Goal: Book appointment/travel/reservation

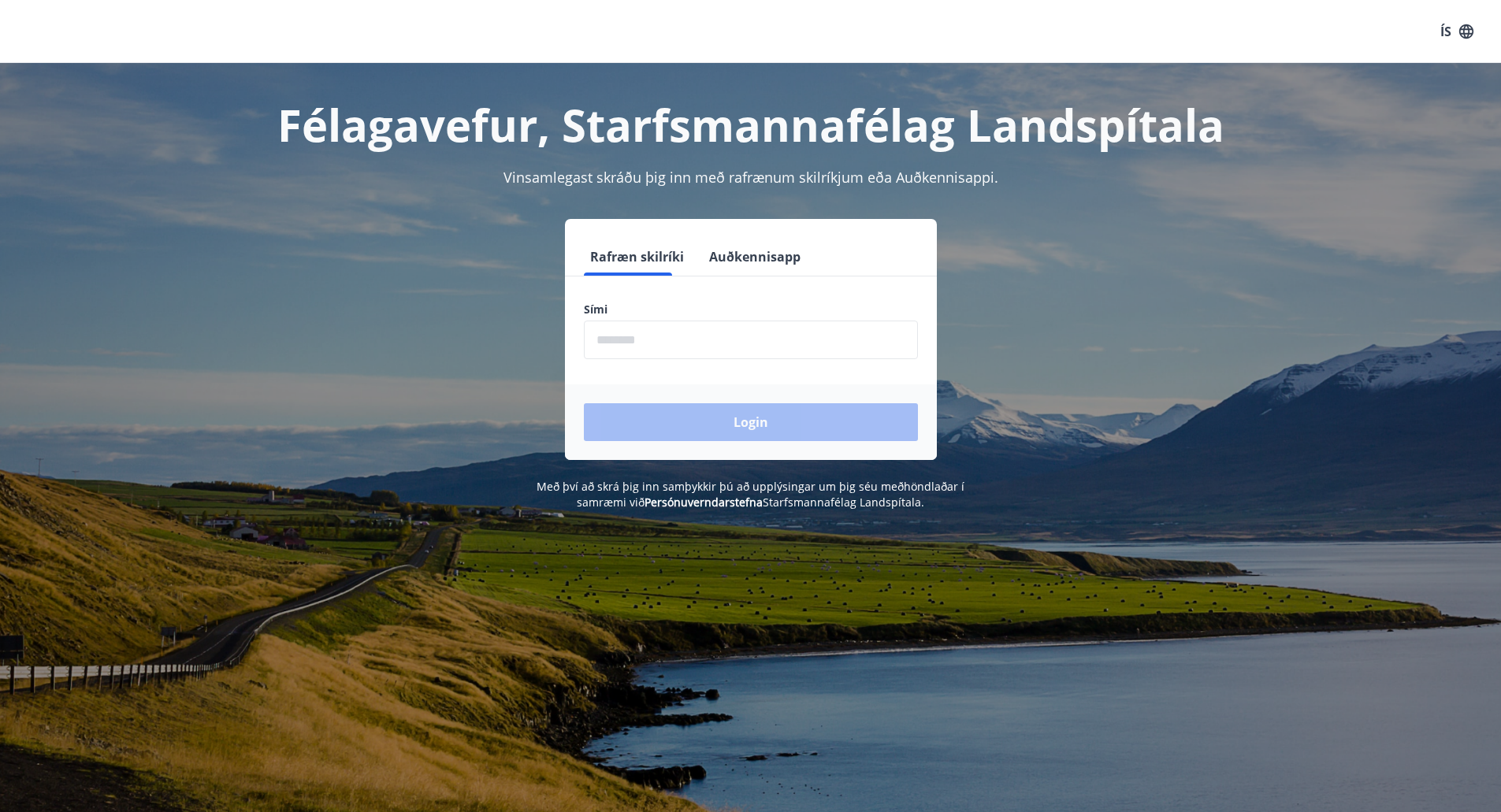
click at [699, 347] on input "phone" at bounding box center [750, 339] width 334 height 38
click at [713, 345] on input "phone" at bounding box center [750, 339] width 334 height 38
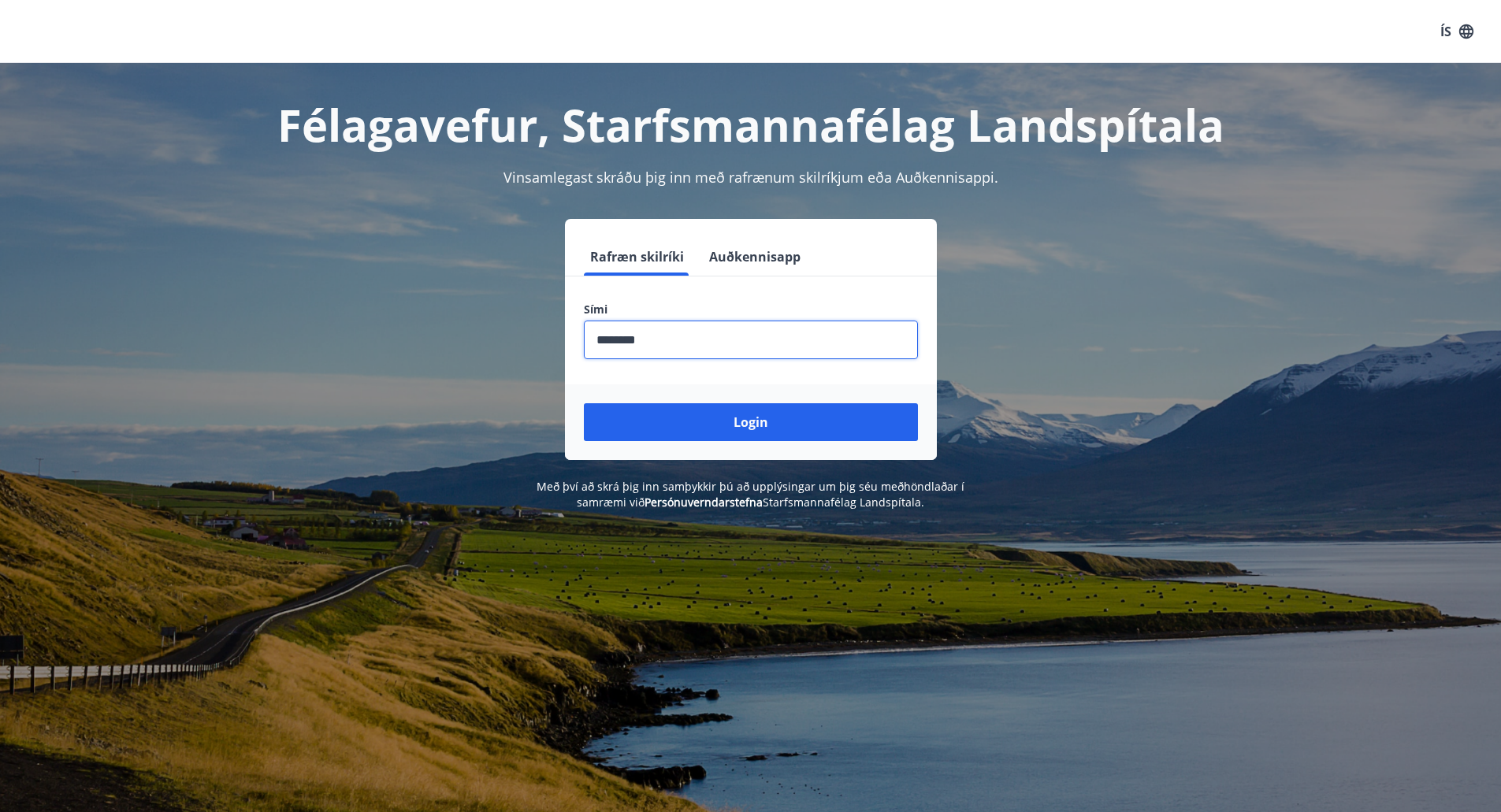
type input "********"
click at [584, 403] on button "Login" at bounding box center [750, 422] width 334 height 37
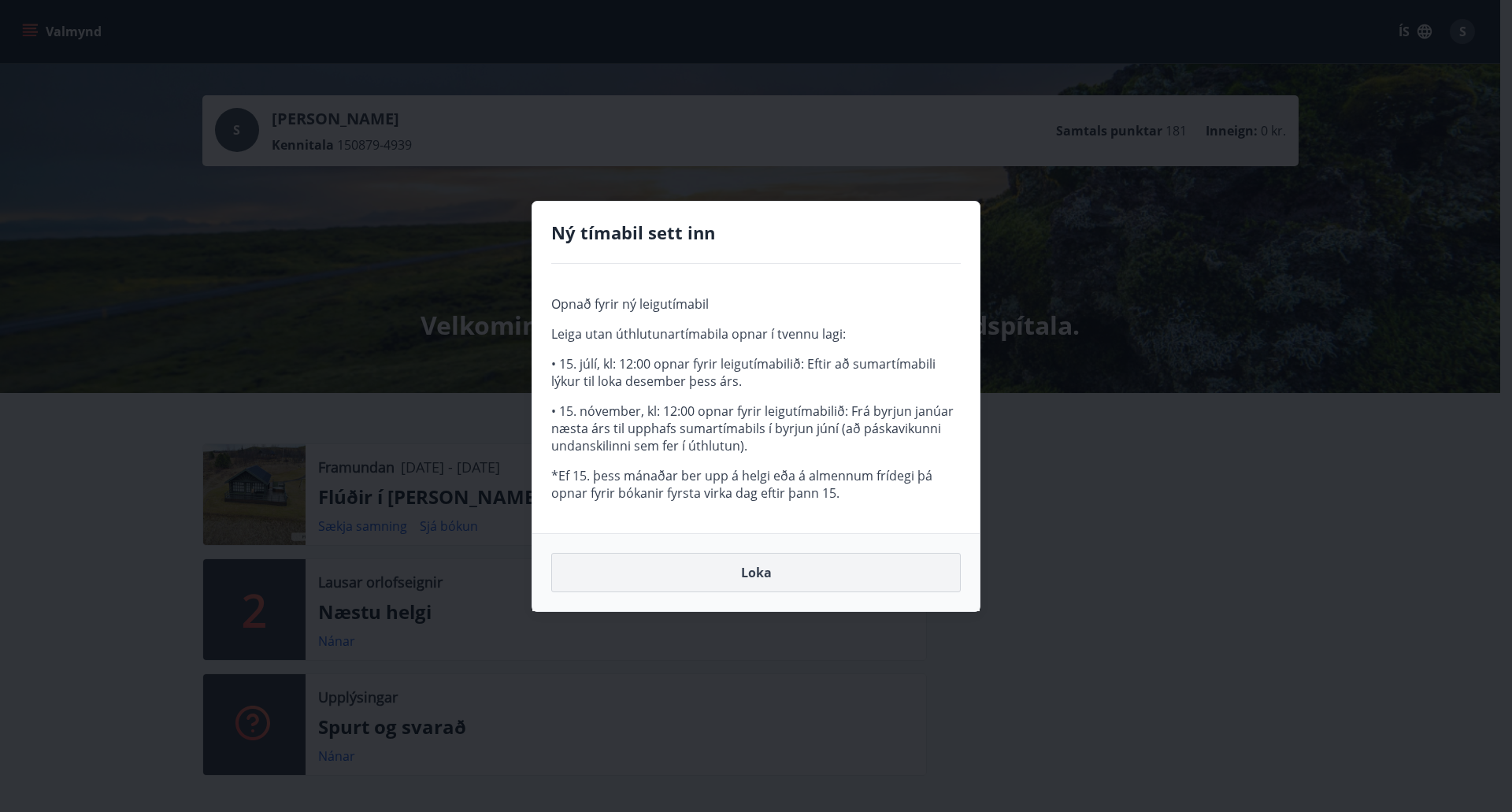
click at [737, 571] on button "Loka" at bounding box center [756, 572] width 410 height 39
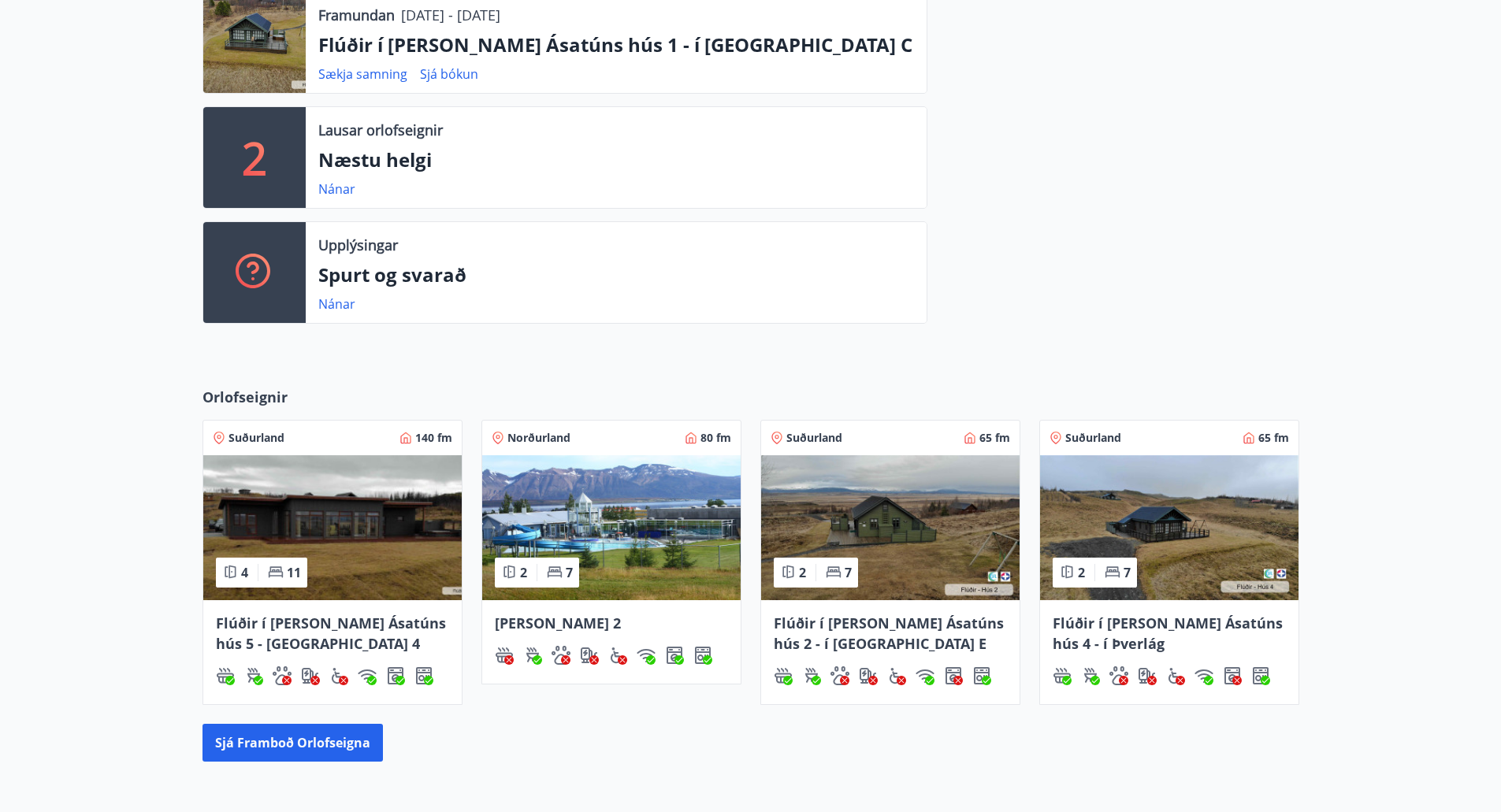
scroll to position [622, 0]
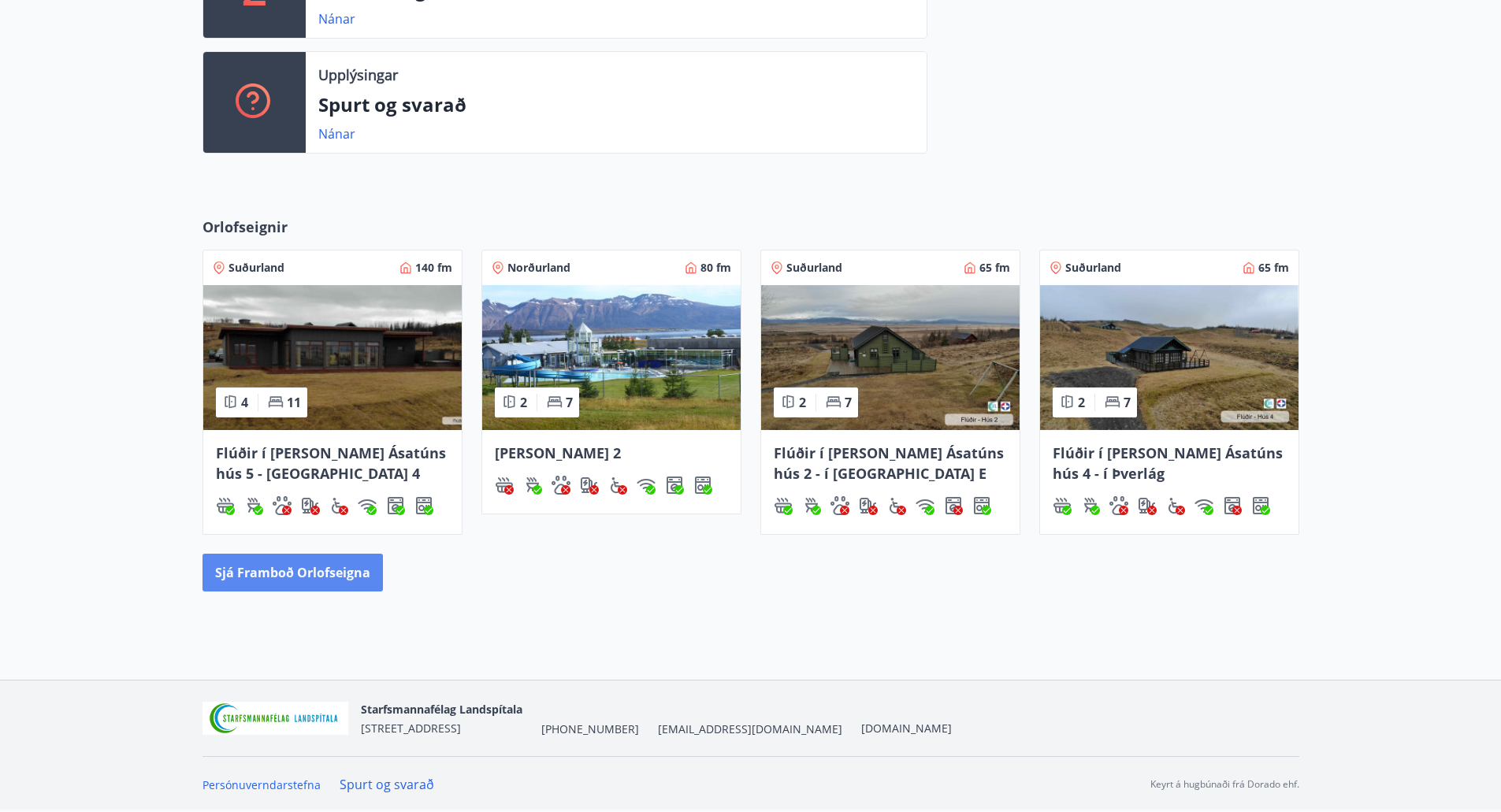
click at [294, 567] on button "Sjá framboð orlofseigna" at bounding box center [293, 572] width 180 height 37
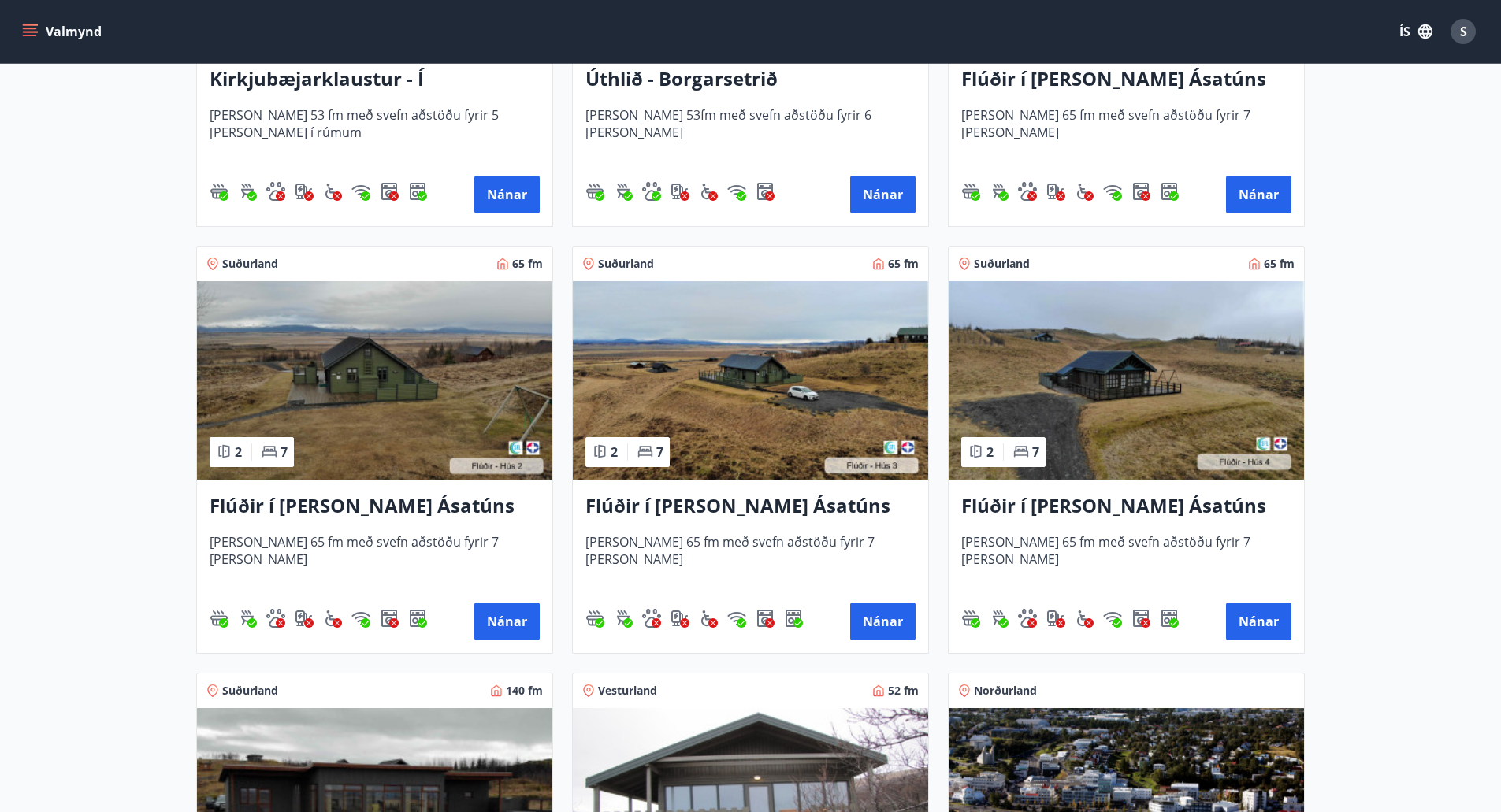
scroll to position [551, 0]
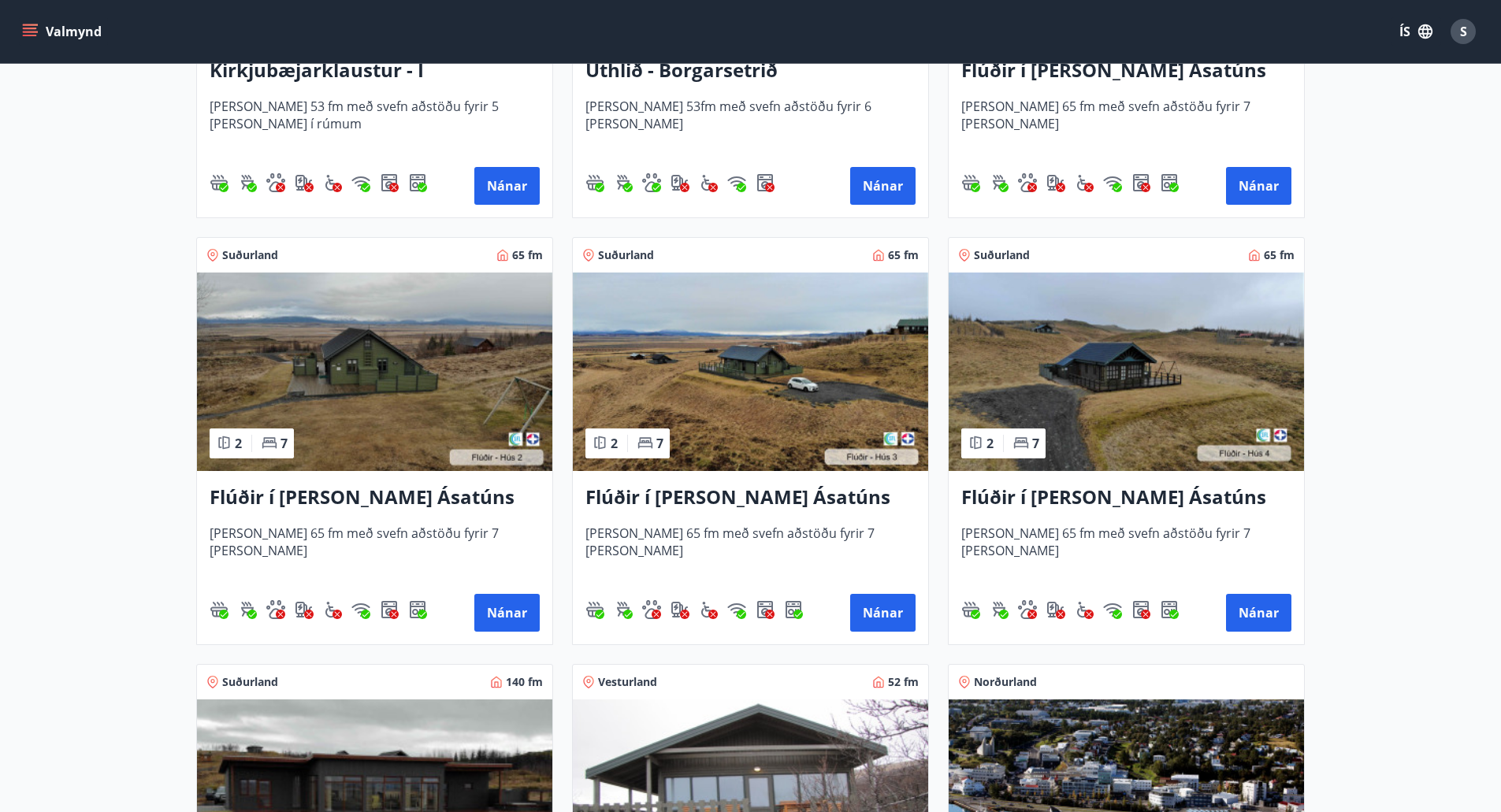
click at [396, 365] on img at bounding box center [375, 371] width 356 height 198
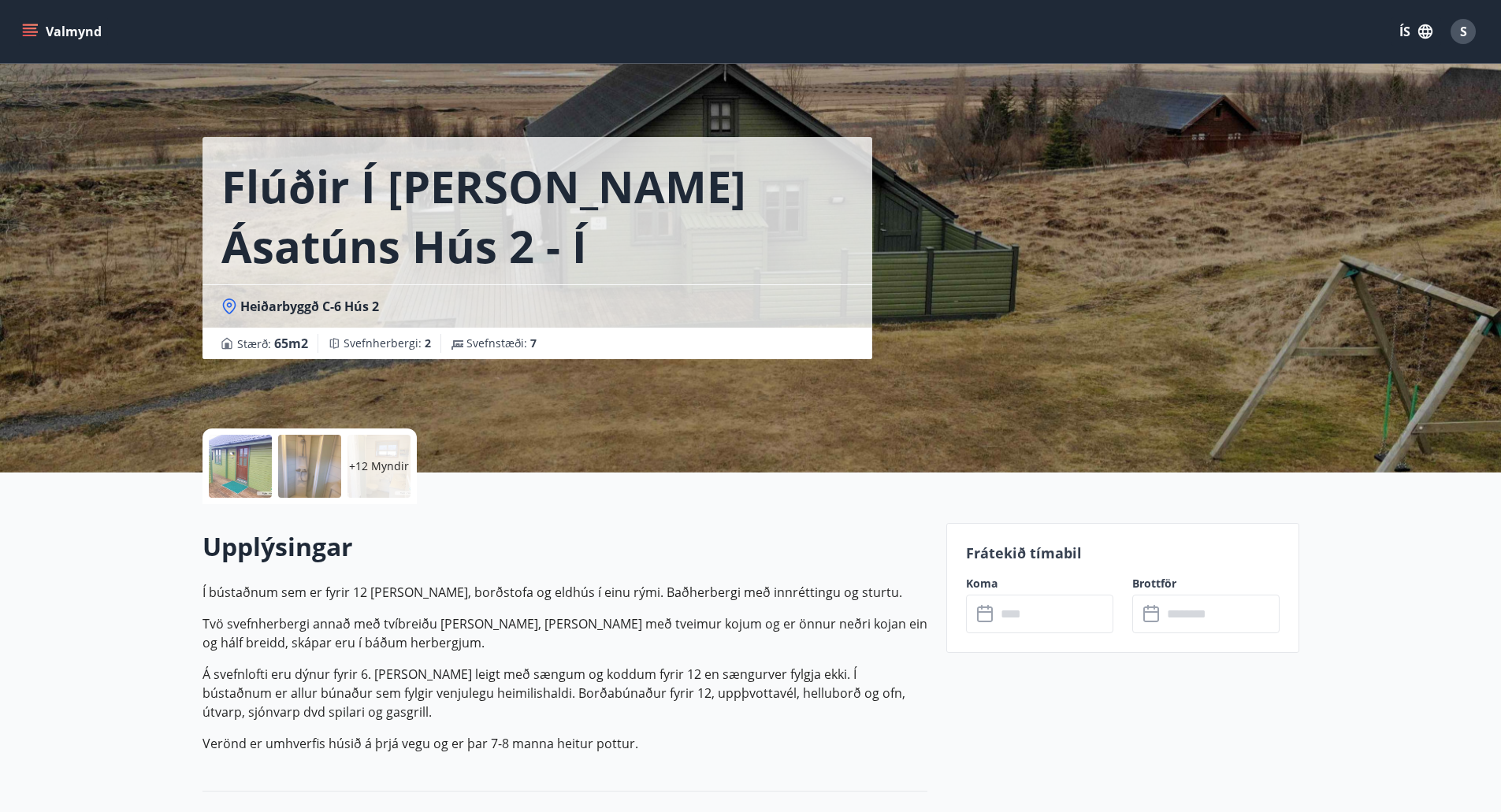
click at [37, 29] on button "Valmynd" at bounding box center [64, 32] width 89 height 29
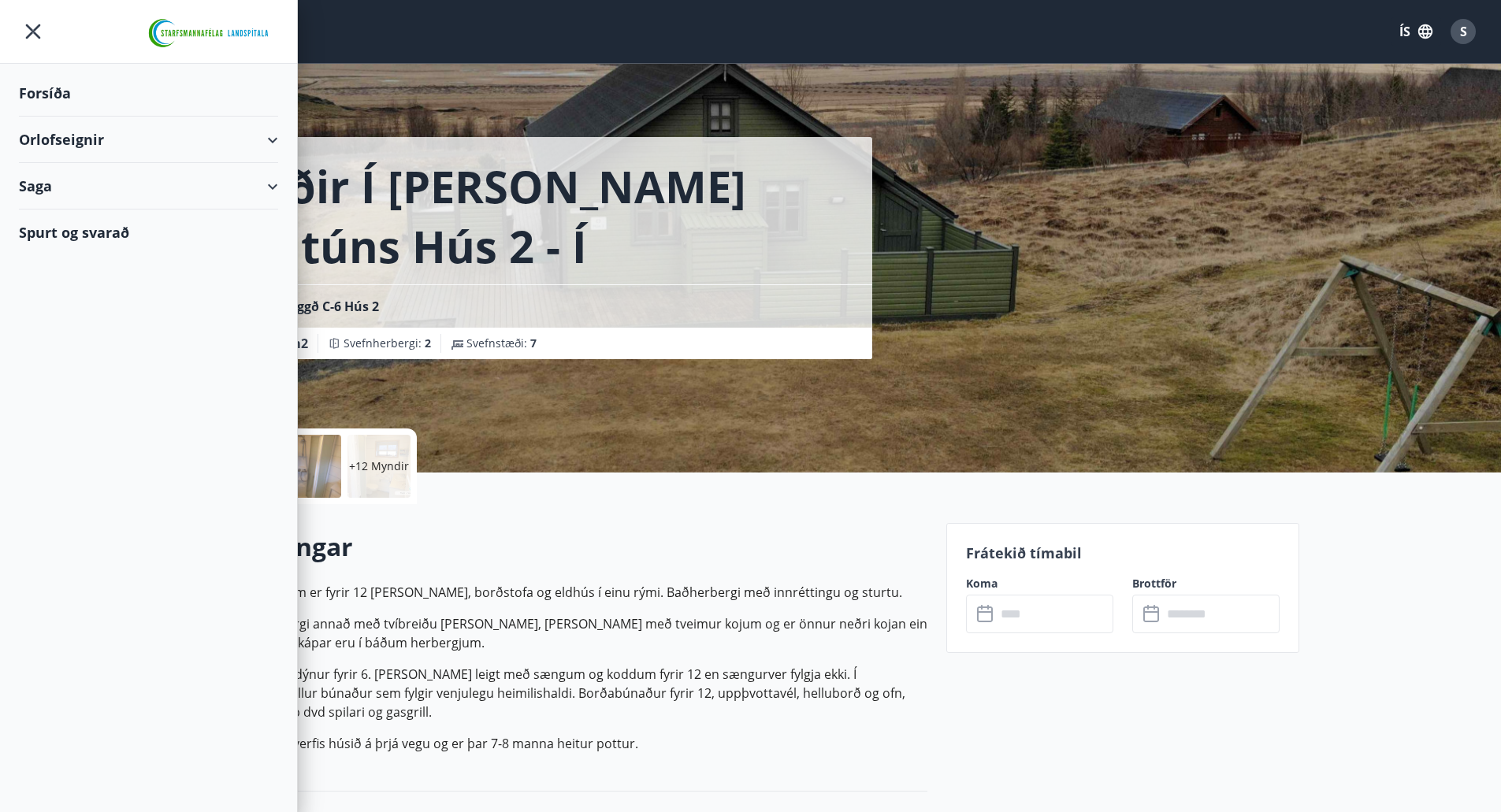
click at [218, 140] on div "Orlofseignir" at bounding box center [148, 139] width 259 height 46
click at [69, 181] on div "Framboð" at bounding box center [149, 180] width 234 height 33
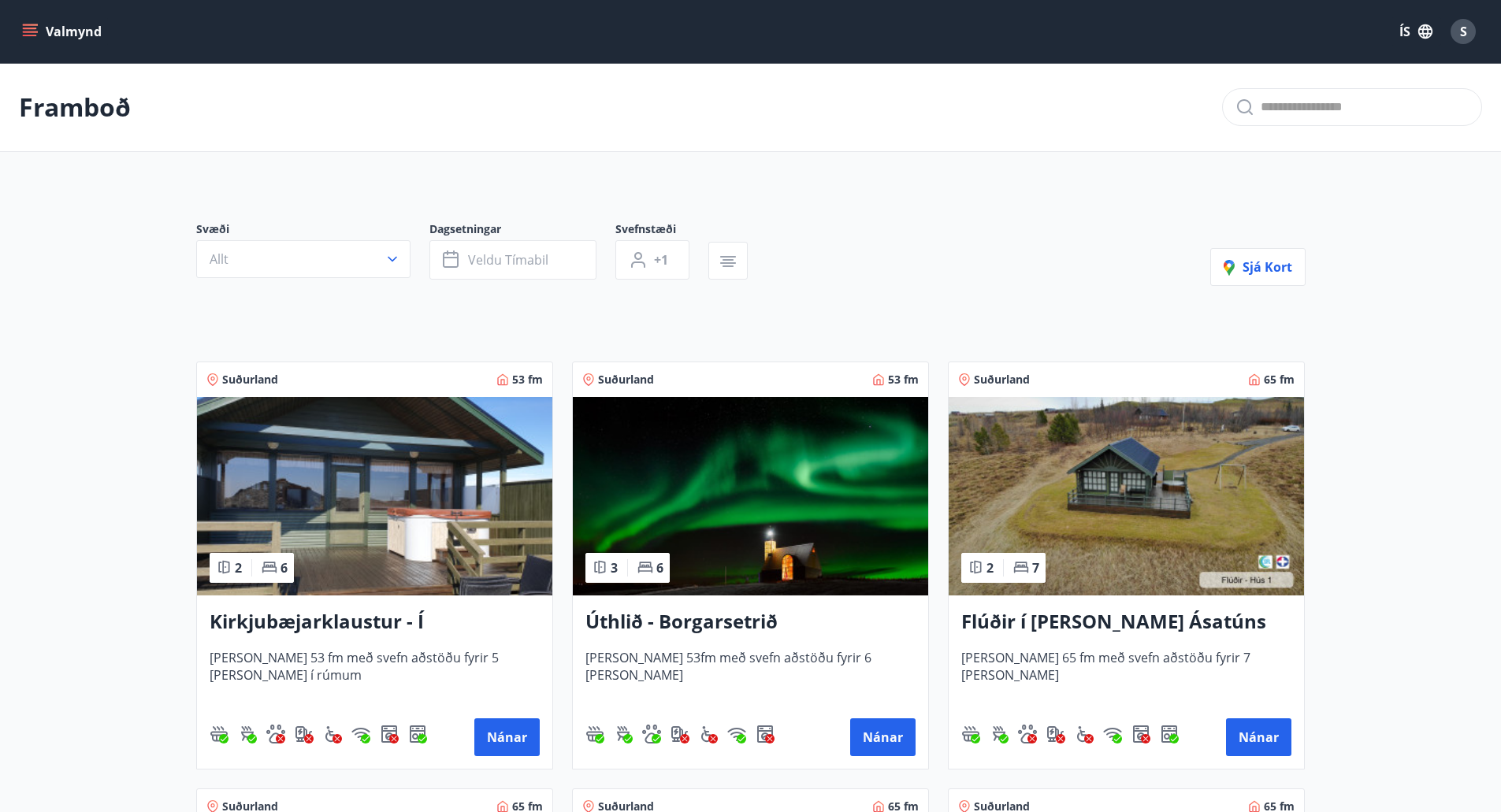
click at [27, 34] on icon "menu" at bounding box center [30, 35] width 14 height 2
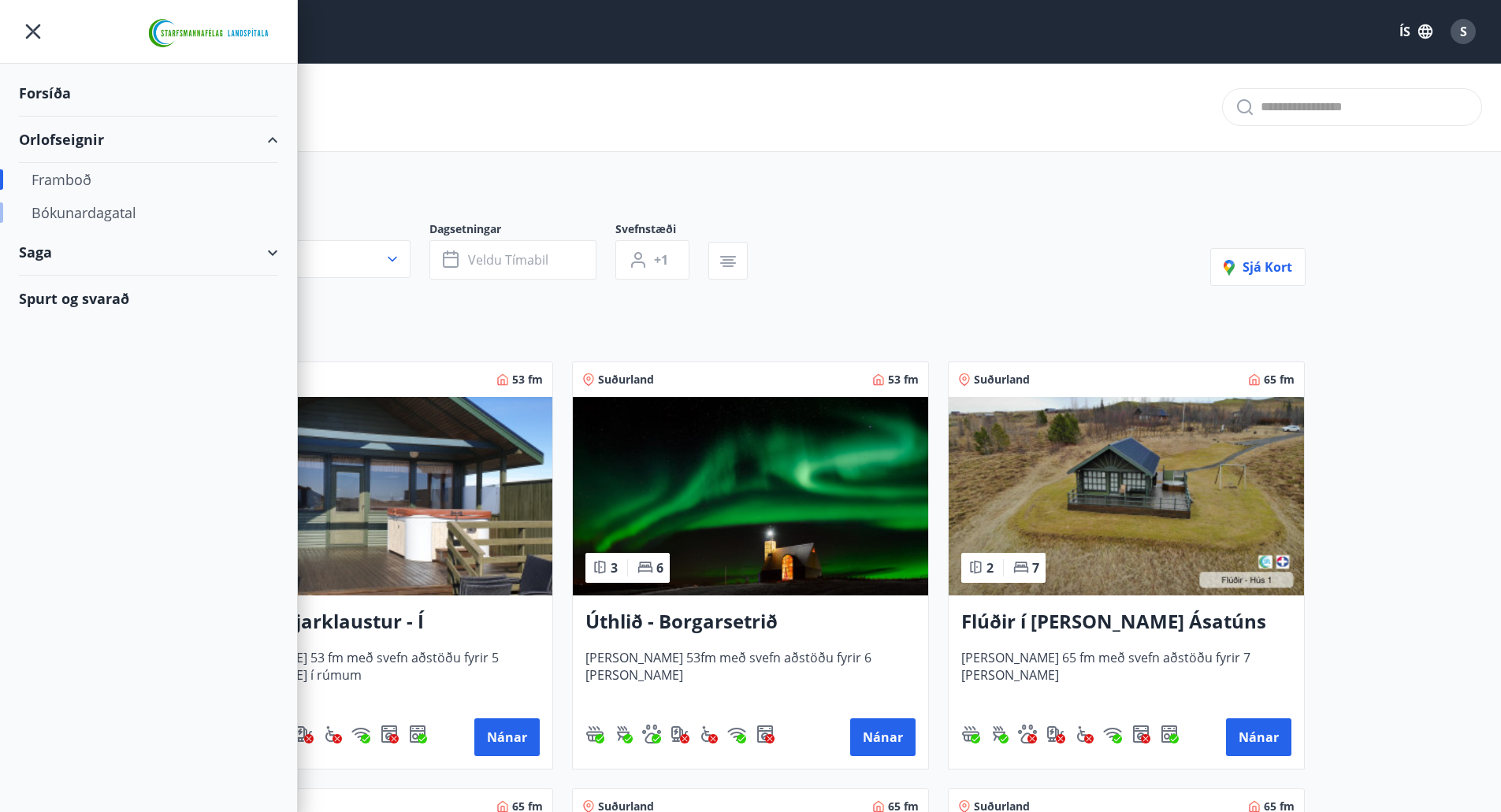
click at [107, 214] on div "Bókunardagatal" at bounding box center [149, 213] width 234 height 33
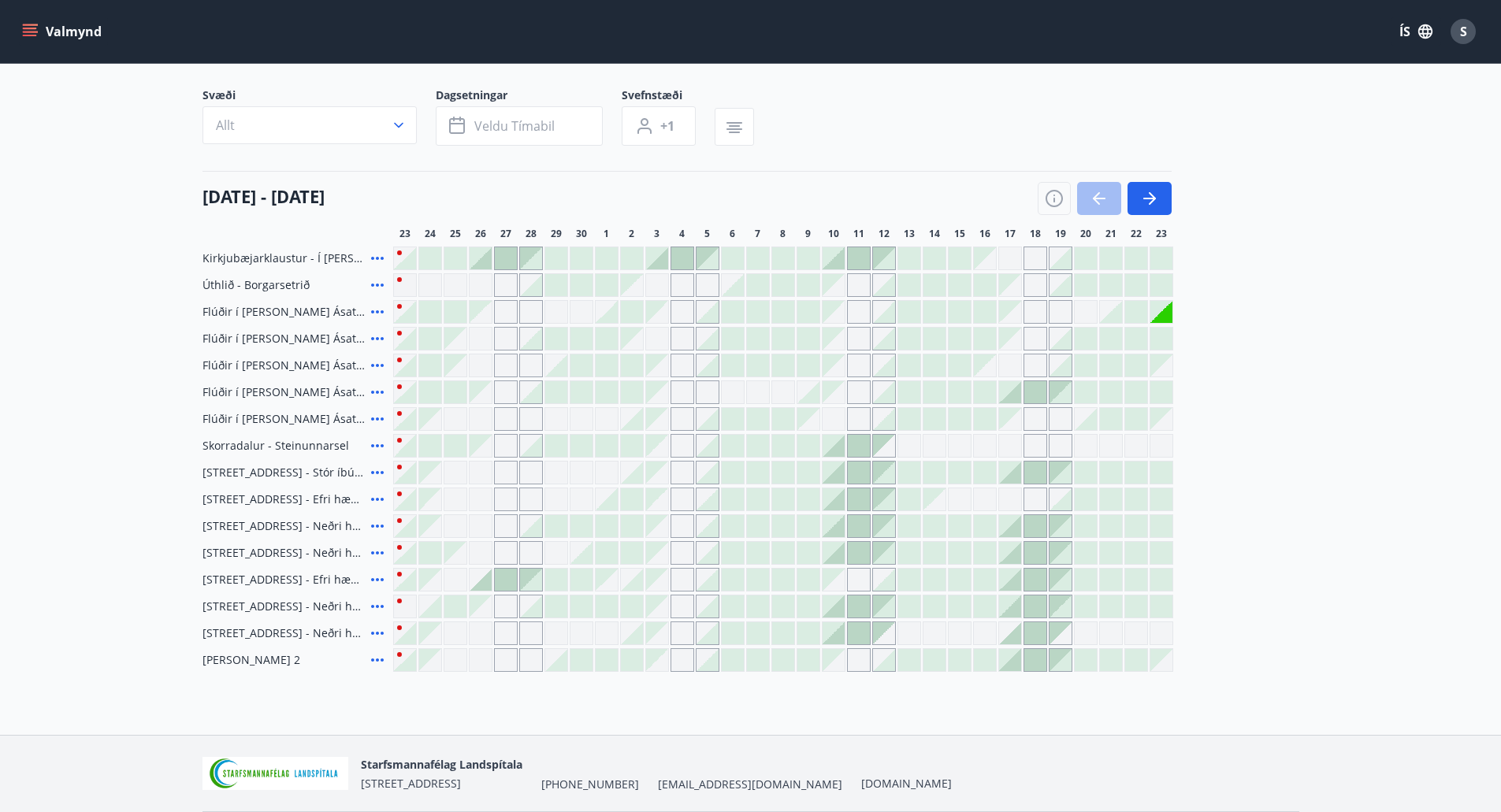
scroll to position [73, 0]
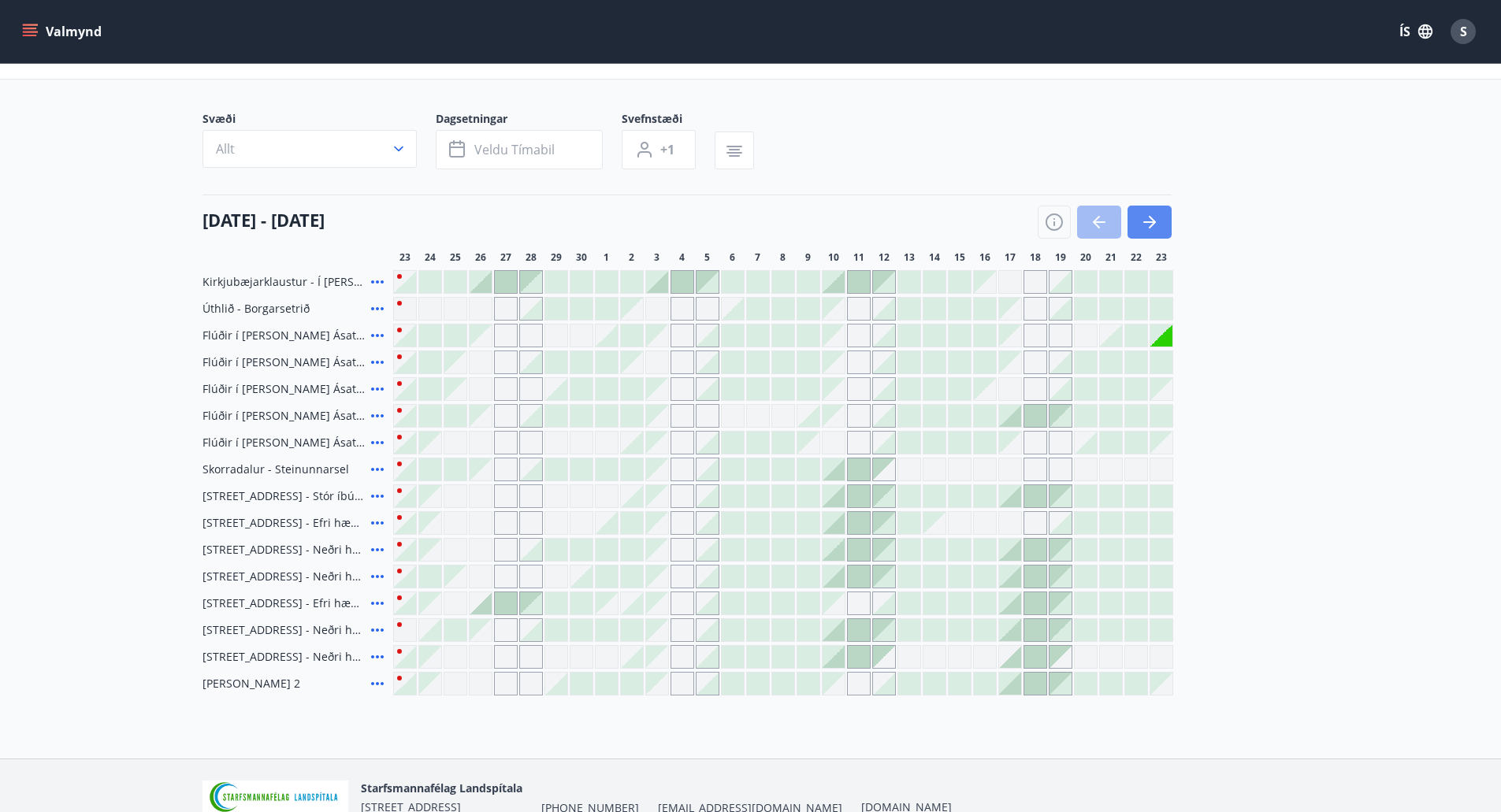
click at [1153, 219] on icon "button" at bounding box center [1149, 222] width 19 height 19
